Goal: Information Seeking & Learning: Compare options

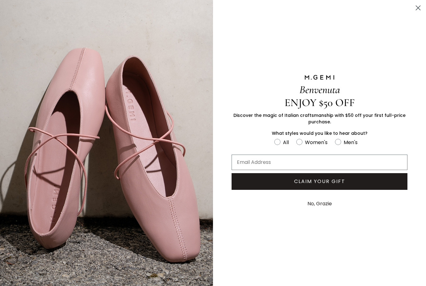
click at [420, 8] on circle "Close dialog" at bounding box center [418, 8] width 10 height 10
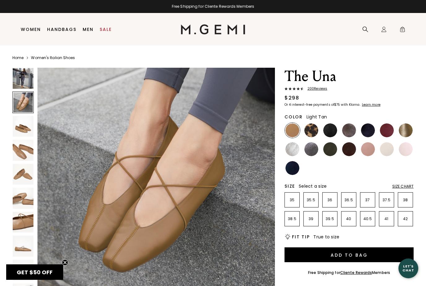
scroll to position [254, 0]
click at [311, 129] on img at bounding box center [311, 131] width 14 height 14
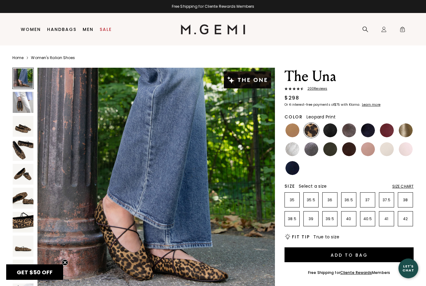
click at [331, 130] on img at bounding box center [330, 131] width 14 height 14
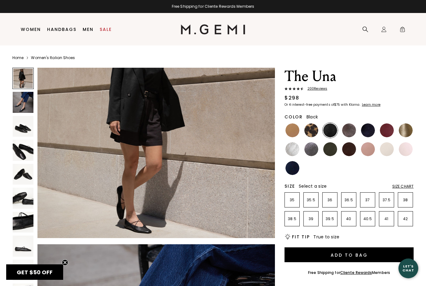
scroll to position [67, 0]
click at [347, 130] on img at bounding box center [349, 131] width 14 height 14
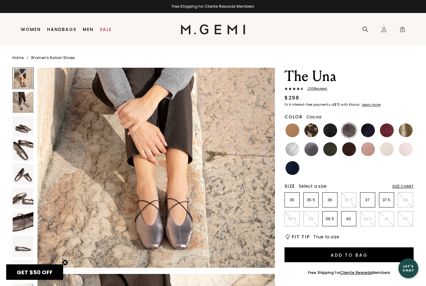
scroll to position [37, 0]
click at [366, 131] on img at bounding box center [368, 131] width 14 height 14
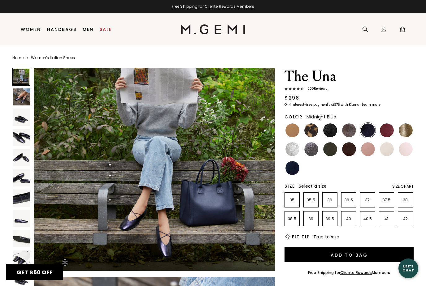
scroll to position [41, 0]
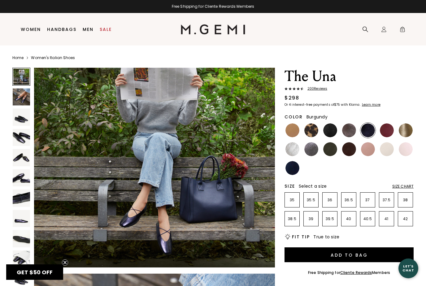
click at [387, 130] on img at bounding box center [387, 131] width 14 height 14
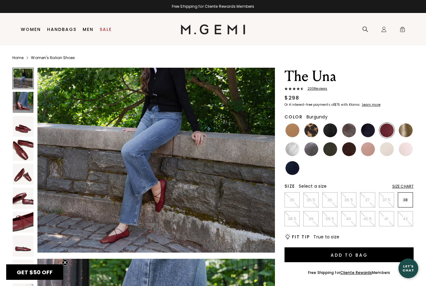
scroll to position [60, 0]
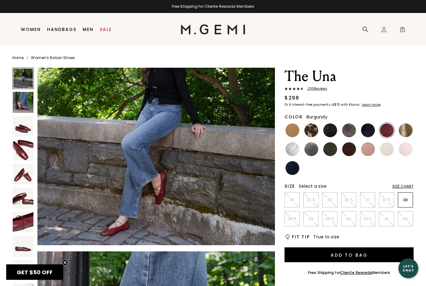
click at [406, 130] on img at bounding box center [406, 131] width 14 height 14
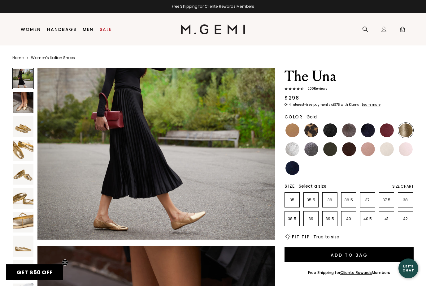
scroll to position [68, 0]
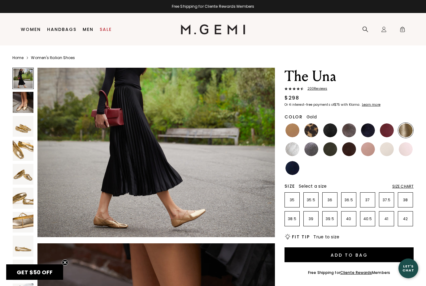
click at [294, 149] on img at bounding box center [292, 149] width 14 height 14
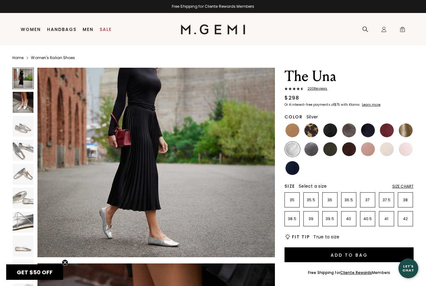
scroll to position [47, 0]
click at [313, 149] on img at bounding box center [311, 149] width 14 height 14
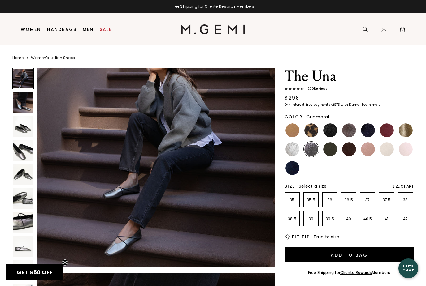
scroll to position [40, 0]
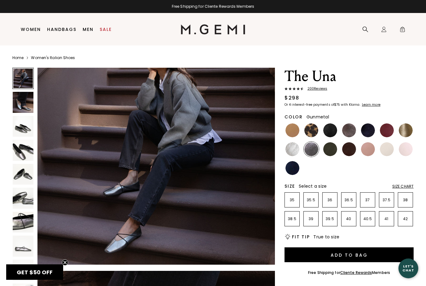
click at [331, 150] on img at bounding box center [330, 149] width 14 height 14
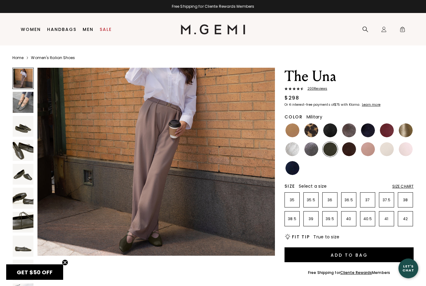
scroll to position [49, 0]
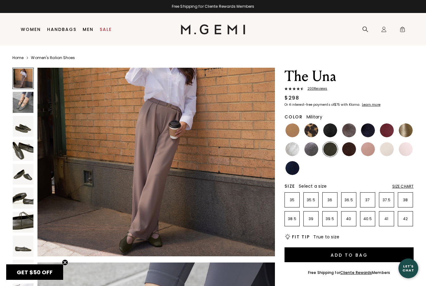
click at [336, 160] on ul at bounding box center [349, 149] width 129 height 53
click at [350, 147] on img at bounding box center [349, 149] width 14 height 14
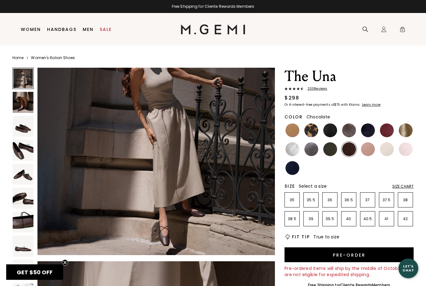
scroll to position [49, 0]
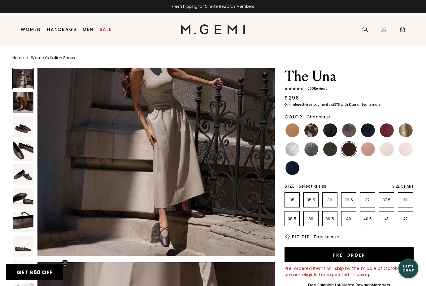
click at [370, 146] on img at bounding box center [368, 149] width 14 height 14
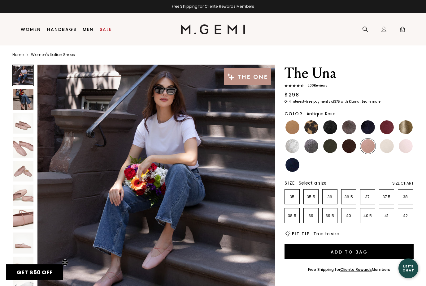
click at [382, 148] on img at bounding box center [387, 146] width 14 height 14
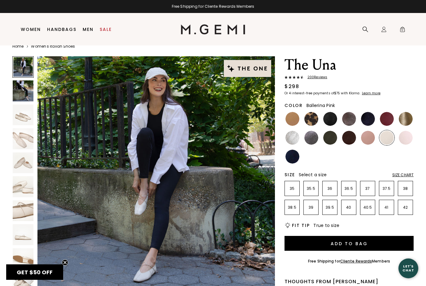
click at [400, 139] on img at bounding box center [406, 138] width 14 height 14
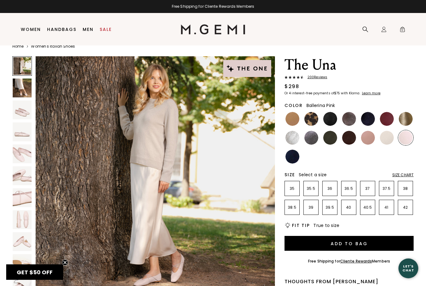
click at [294, 159] on img at bounding box center [292, 157] width 14 height 14
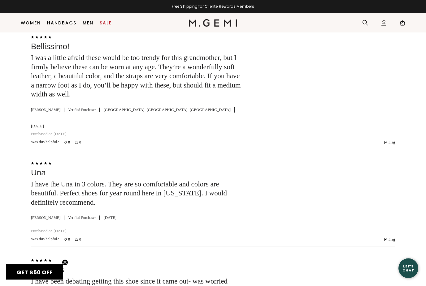
scroll to position [2229, 0]
